Goal: Book appointment/travel/reservation

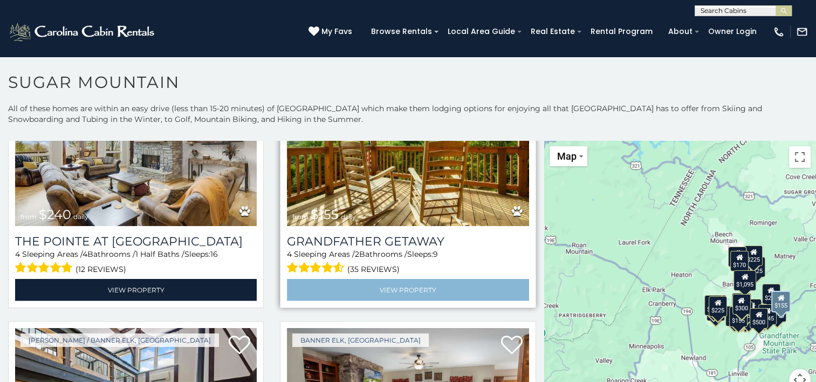
scroll to position [2857, 0]
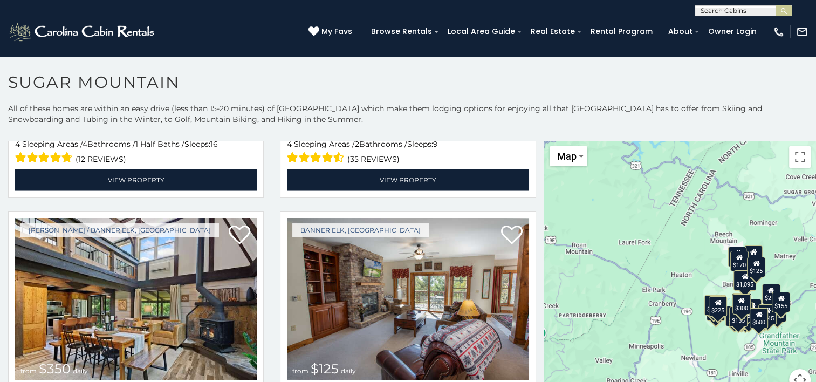
click at [750, 270] on div "$125" at bounding box center [756, 267] width 18 height 20
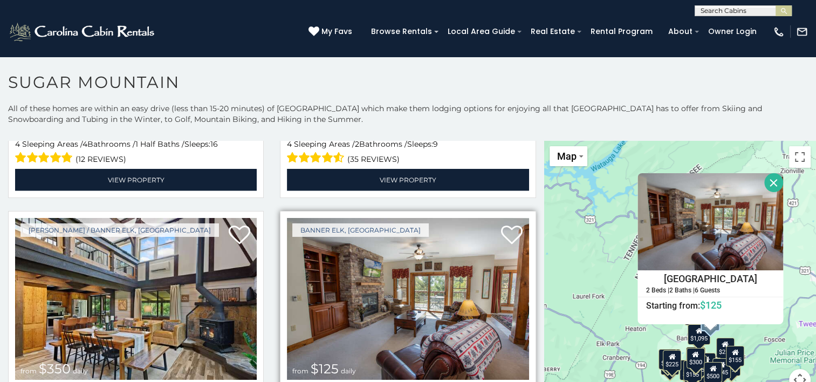
click at [375, 231] on img at bounding box center [407, 299] width 241 height 162
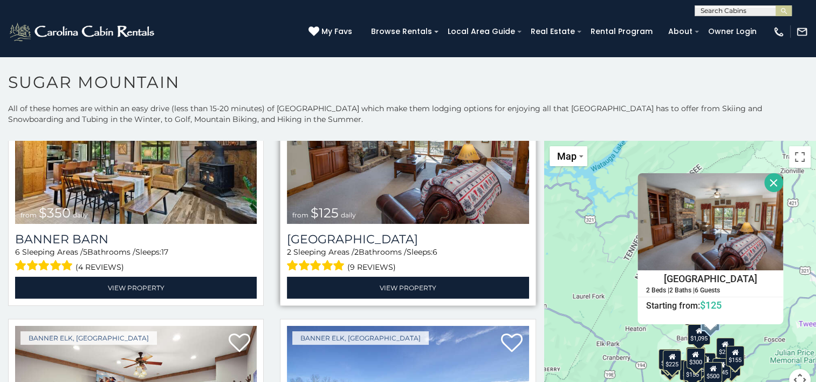
scroll to position [3019, 0]
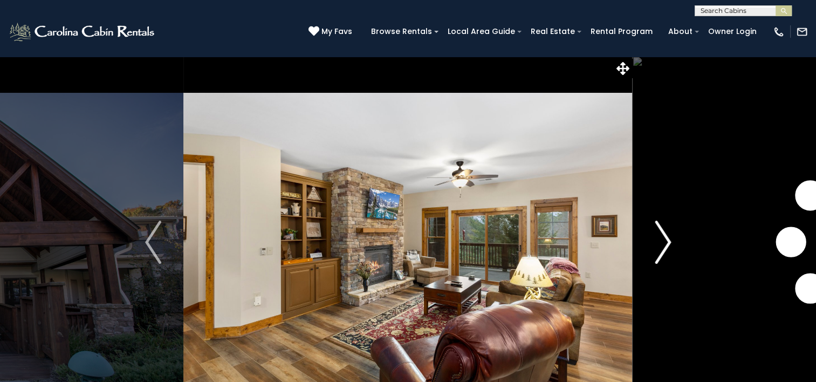
click at [668, 237] on img "Next" at bounding box center [662, 241] width 16 height 43
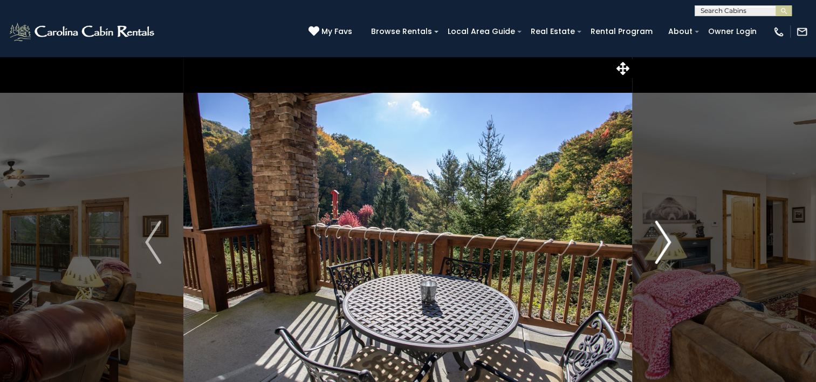
click at [667, 243] on img "Next" at bounding box center [662, 241] width 16 height 43
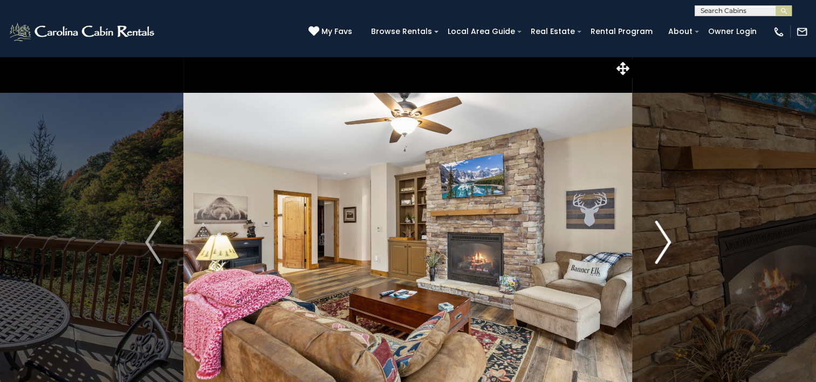
click at [667, 243] on img "Next" at bounding box center [662, 241] width 16 height 43
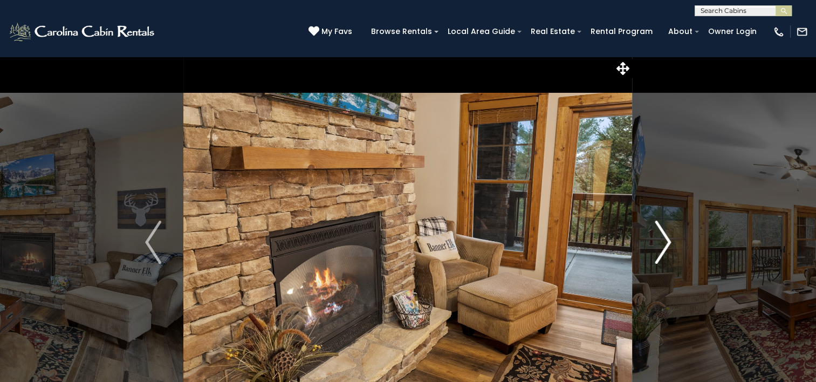
click at [667, 242] on img "Next" at bounding box center [662, 241] width 16 height 43
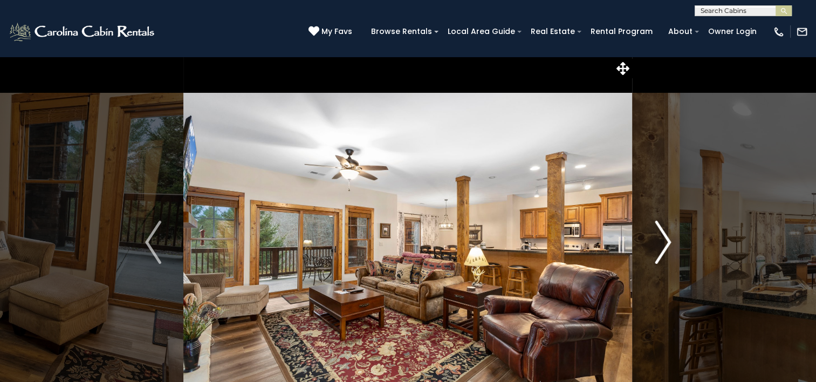
click at [667, 240] on img "Next" at bounding box center [662, 241] width 16 height 43
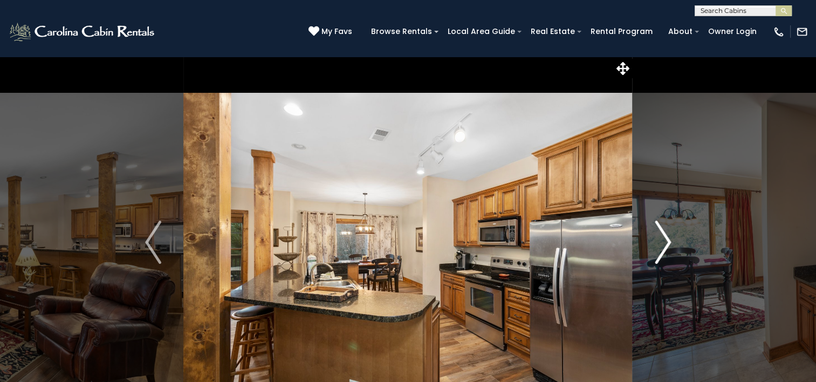
click at [666, 242] on img "Next" at bounding box center [662, 241] width 16 height 43
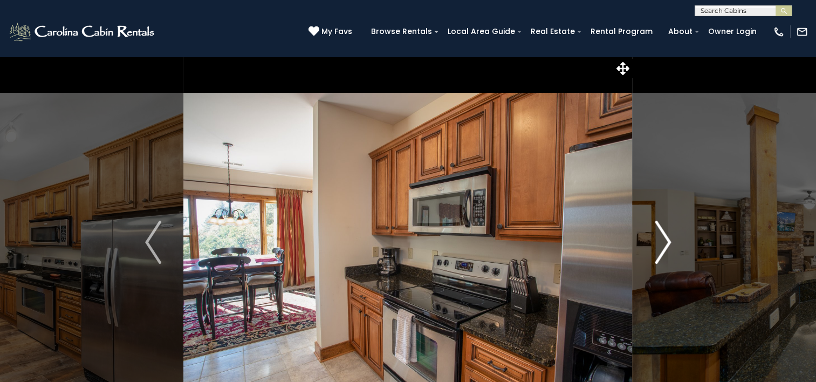
click at [666, 242] on img "Next" at bounding box center [662, 241] width 16 height 43
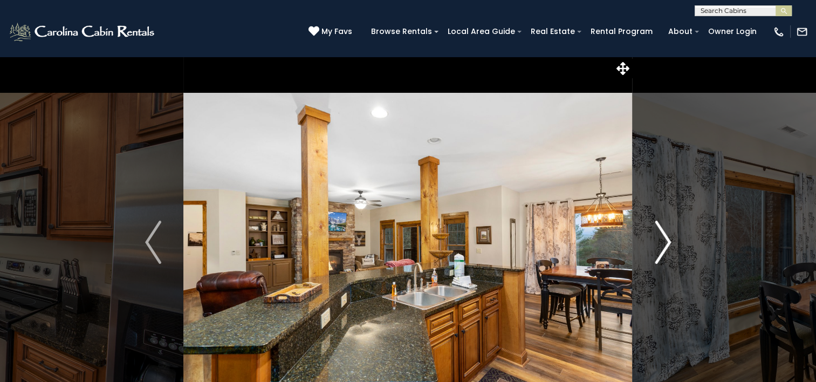
click at [666, 241] on img "Next" at bounding box center [662, 241] width 16 height 43
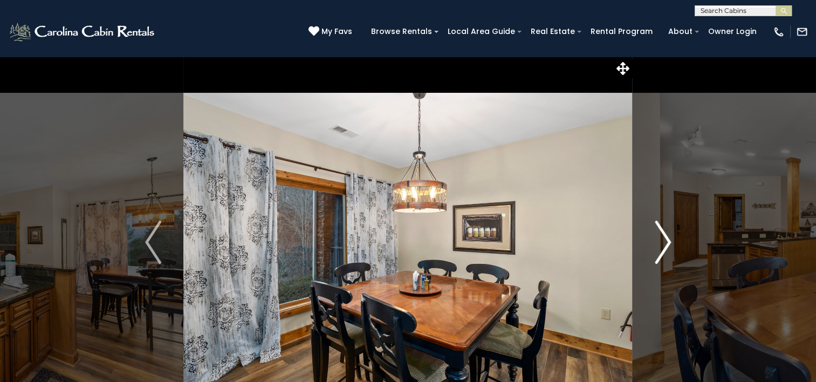
click at [666, 241] on img "Next" at bounding box center [662, 241] width 16 height 43
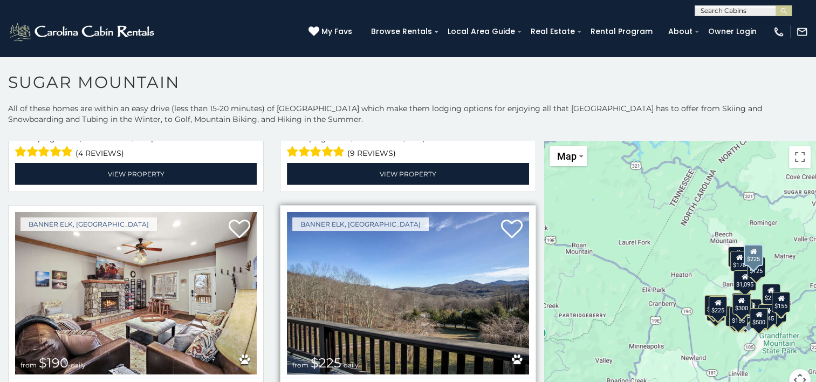
scroll to position [3180, 0]
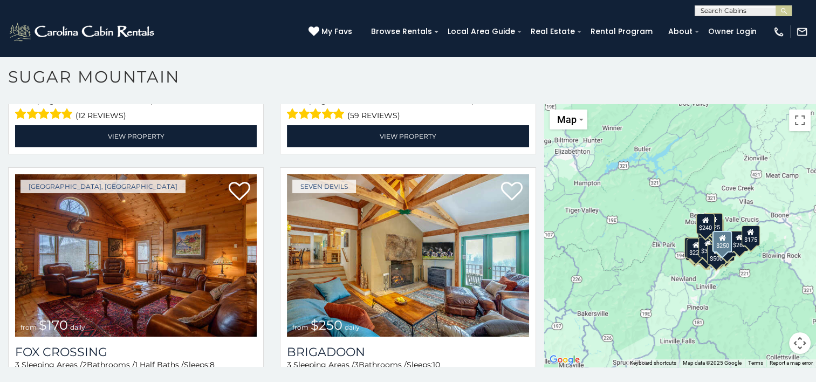
scroll to position [3655, 0]
